Goal: Task Accomplishment & Management: Complete application form

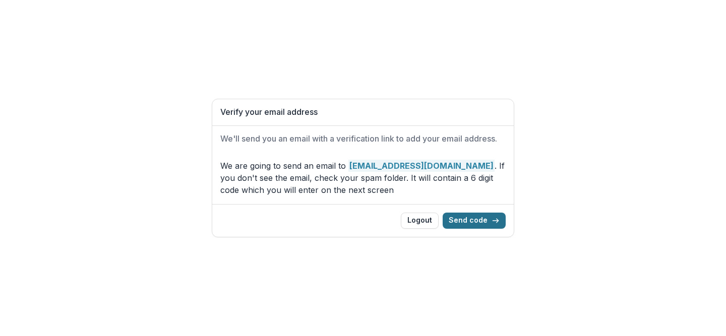
click at [477, 225] on button "Send code" at bounding box center [474, 221] width 63 height 16
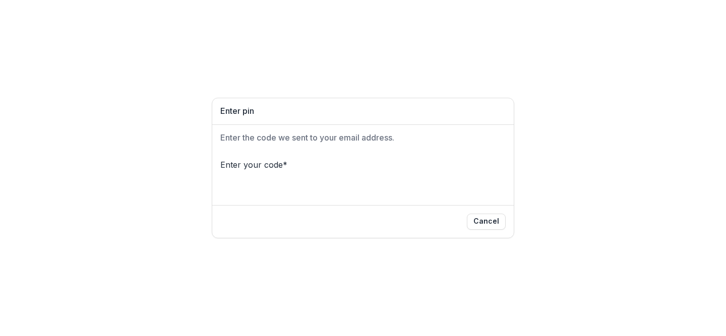
type input "*"
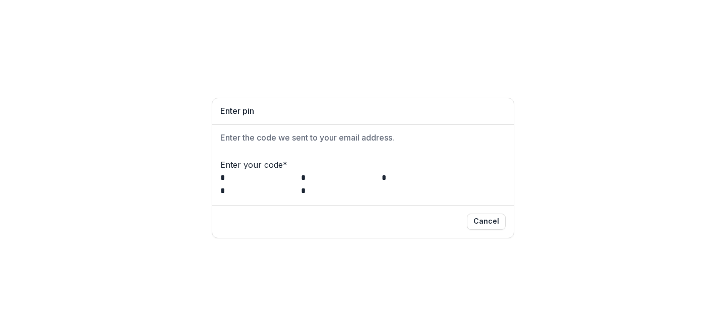
type input "*"
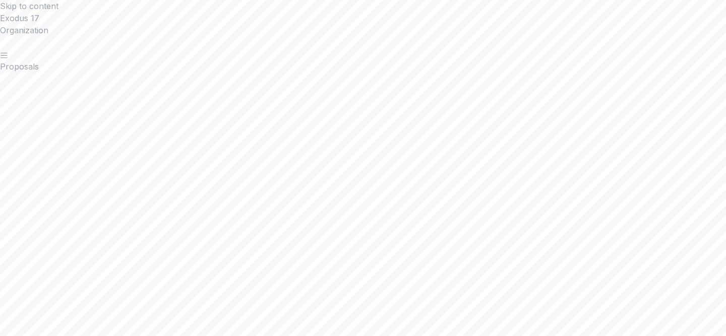
scroll to position [784, 0]
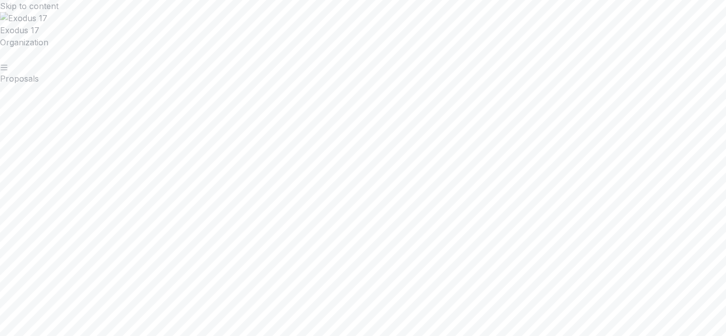
scroll to position [1253, 0]
type input "**********"
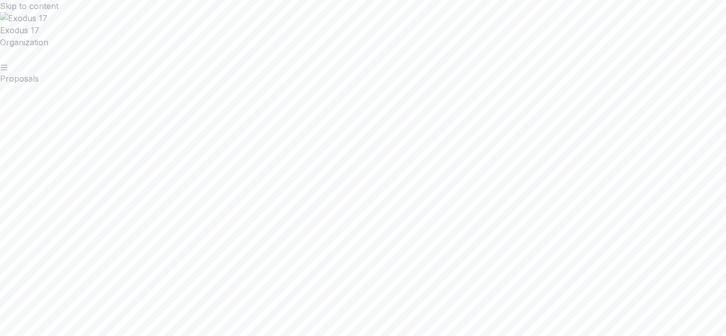
click at [184, 336] on div "Project/Programs" at bounding box center [363, 342] width 726 height 12
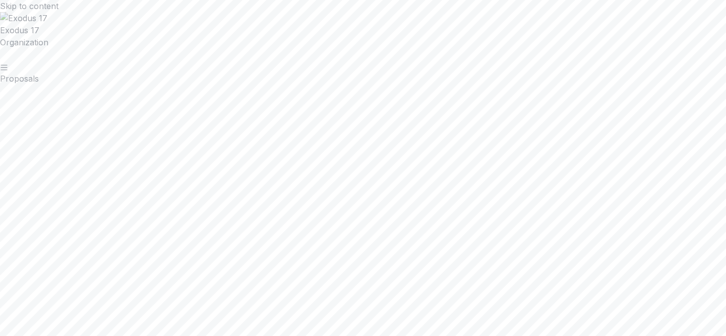
scroll to position [2110, 0]
paste div
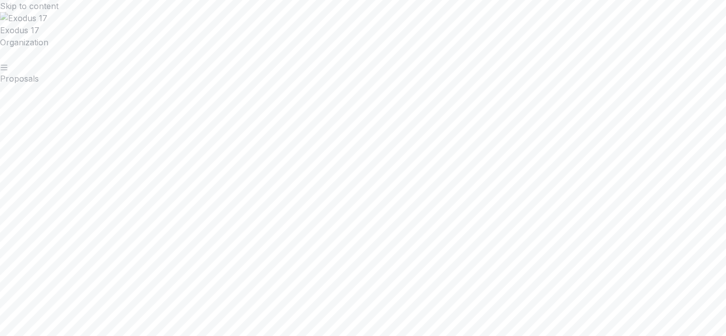
scroll to position [2294, 0]
type input "**********"
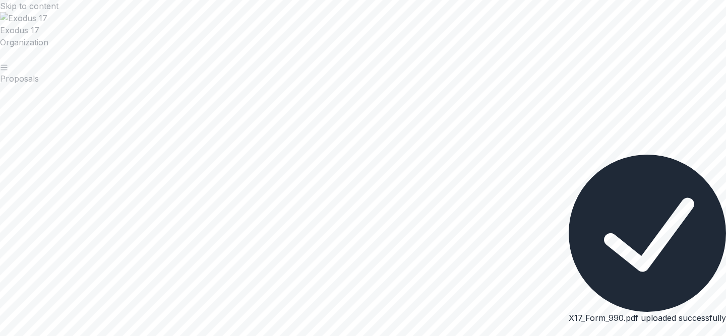
scroll to position [2377, 0]
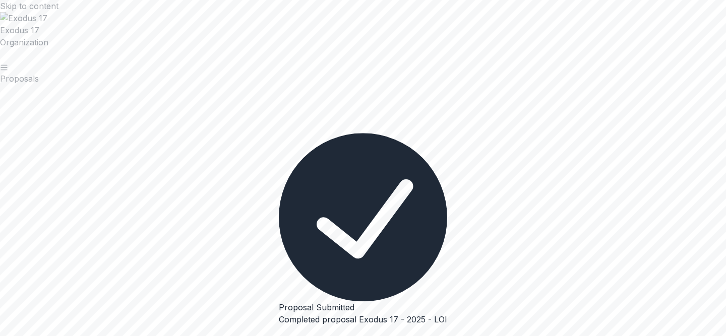
scroll to position [11, 0]
